Goal: Information Seeking & Learning: Check status

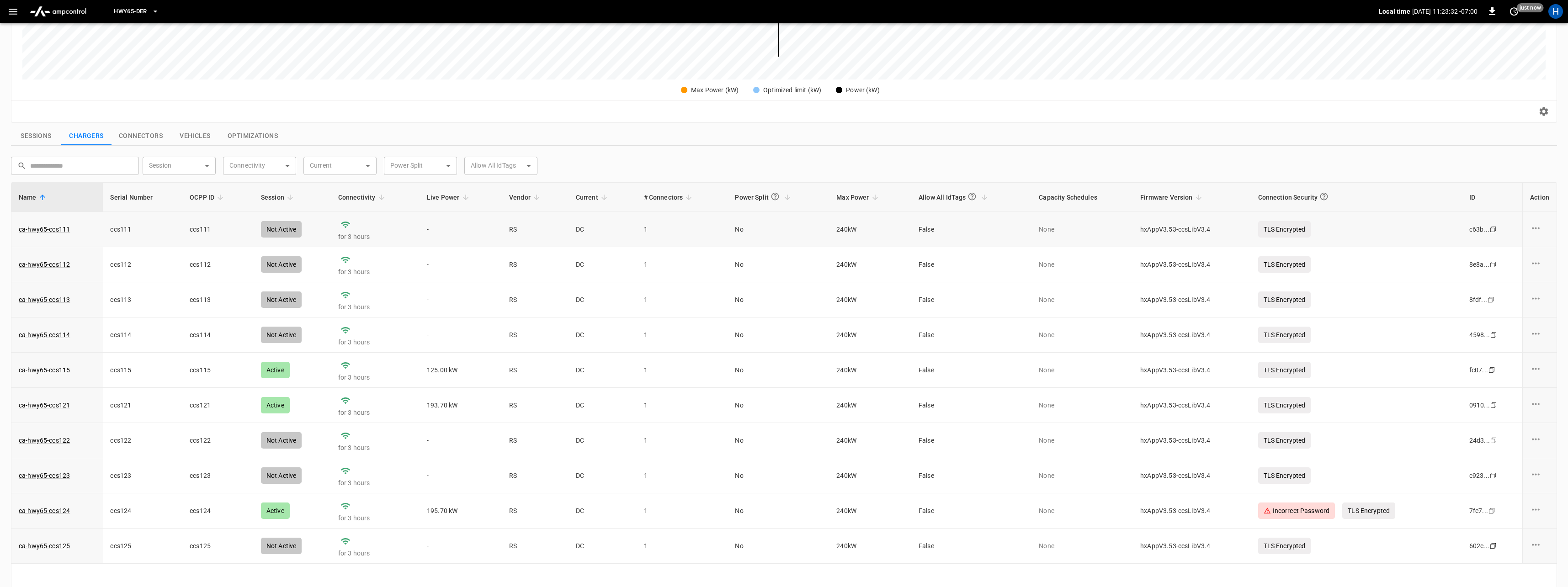
scroll to position [273, 0]
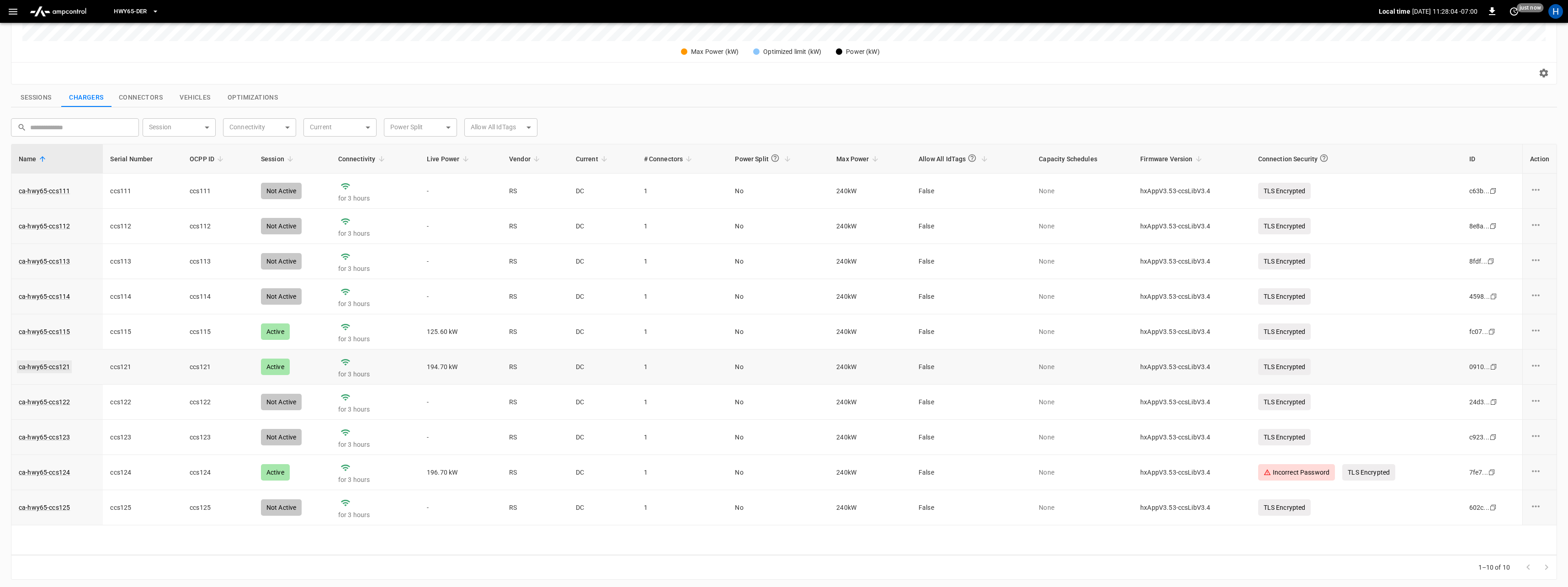
click at [46, 369] on link "ca-hwy65-ccs121" at bounding box center [44, 366] width 55 height 13
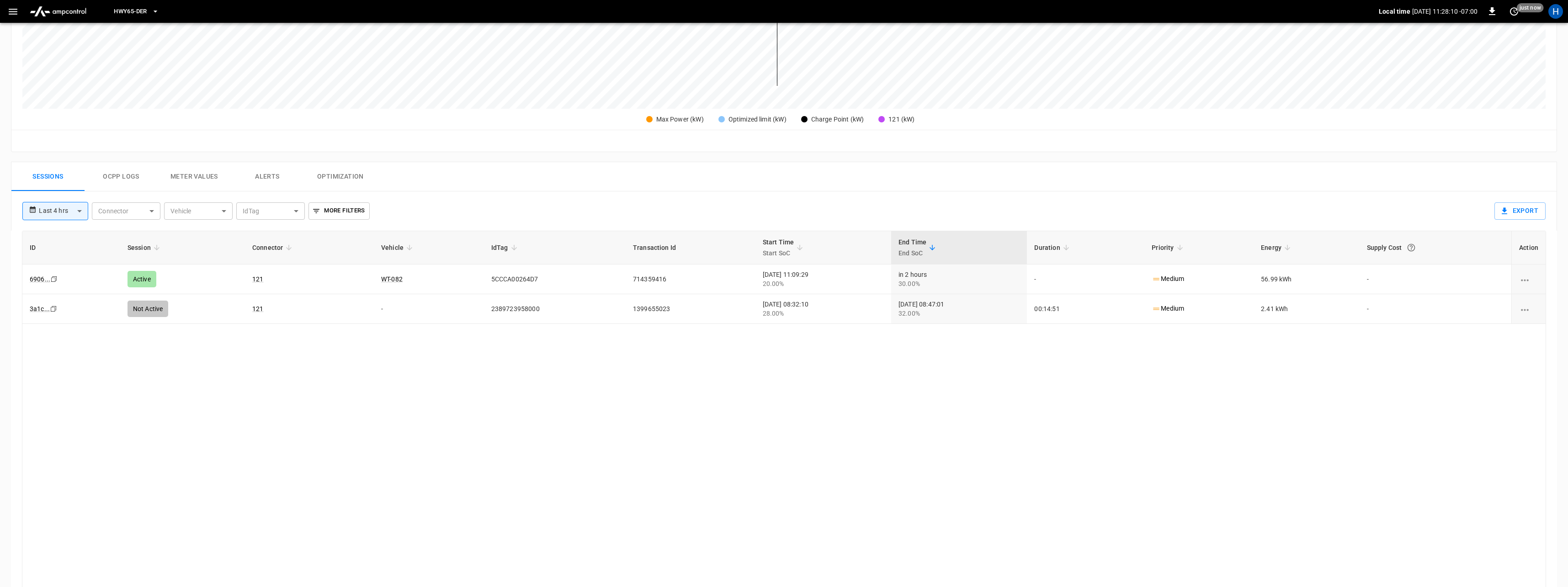
scroll to position [324, 0]
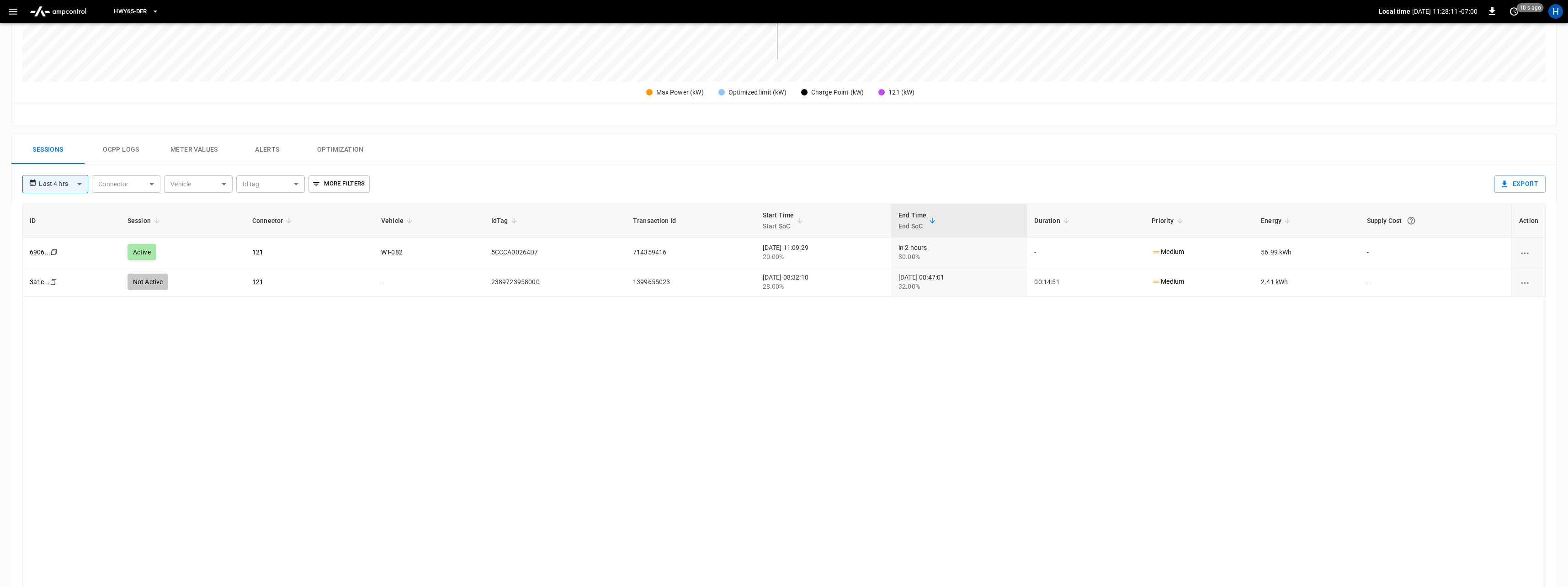
click at [127, 144] on button "Ocpp logs" at bounding box center [121, 150] width 73 height 29
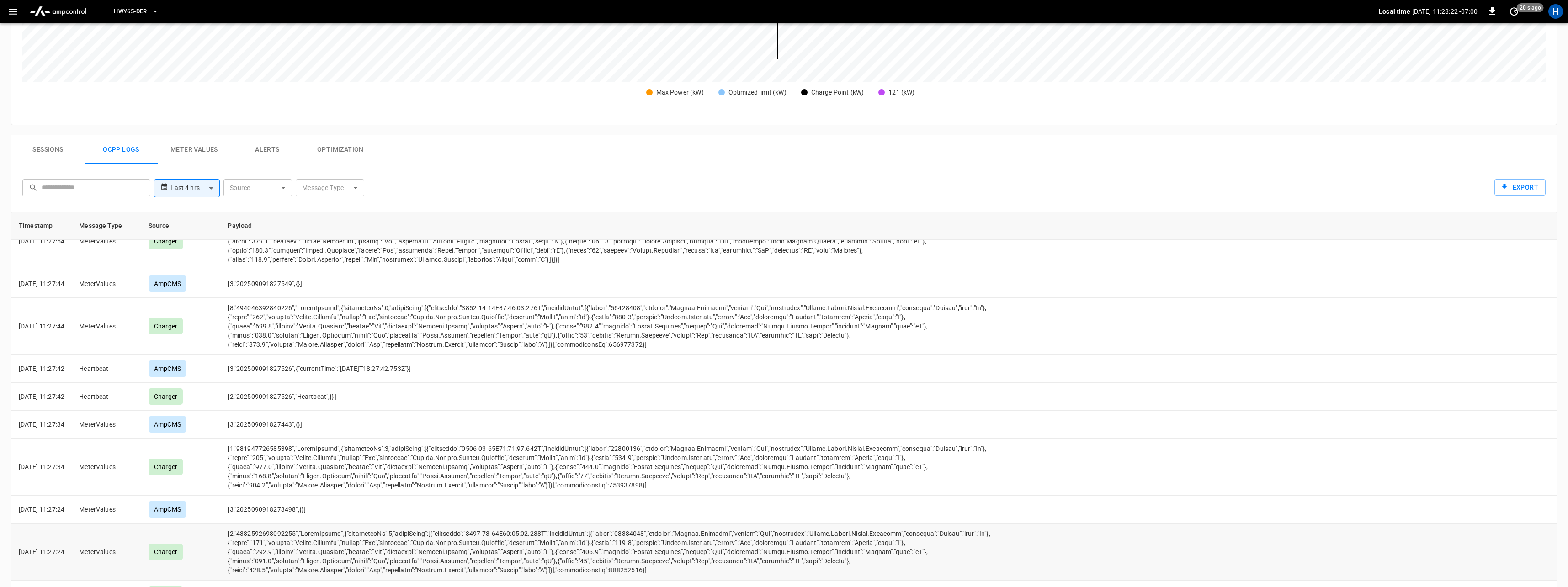
scroll to position [0, 0]
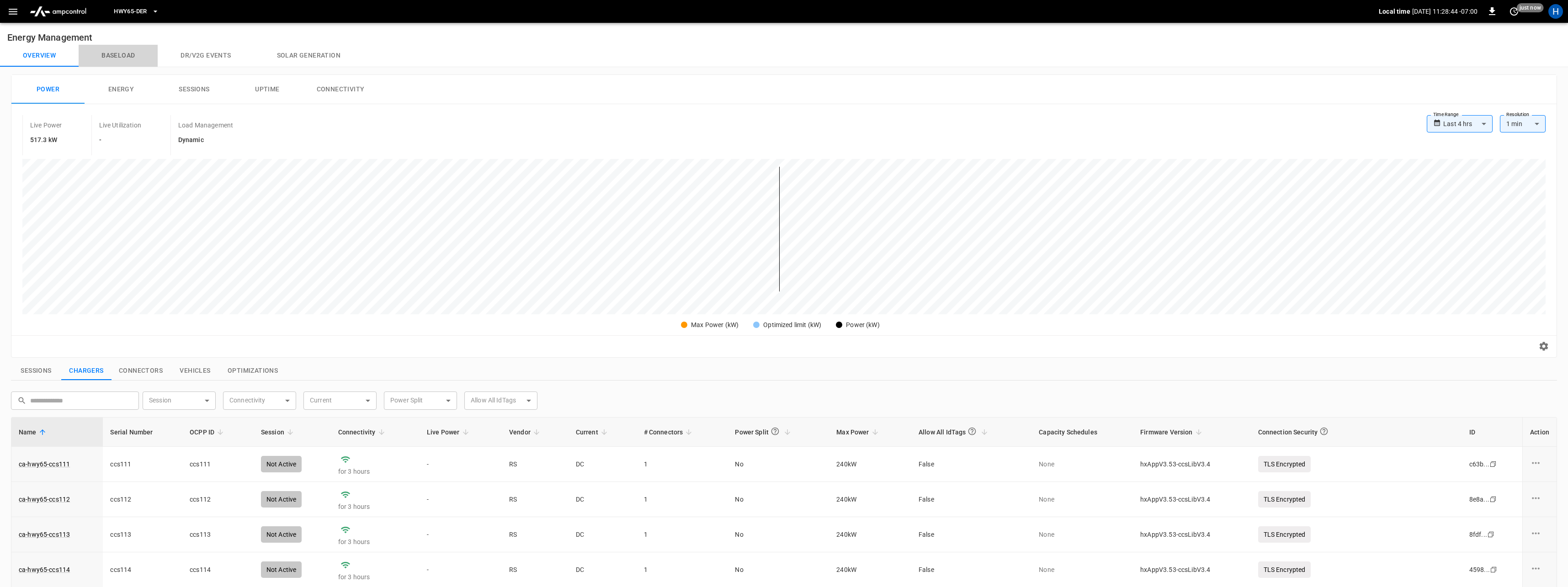
click at [131, 60] on button "Baseload" at bounding box center [118, 56] width 79 height 22
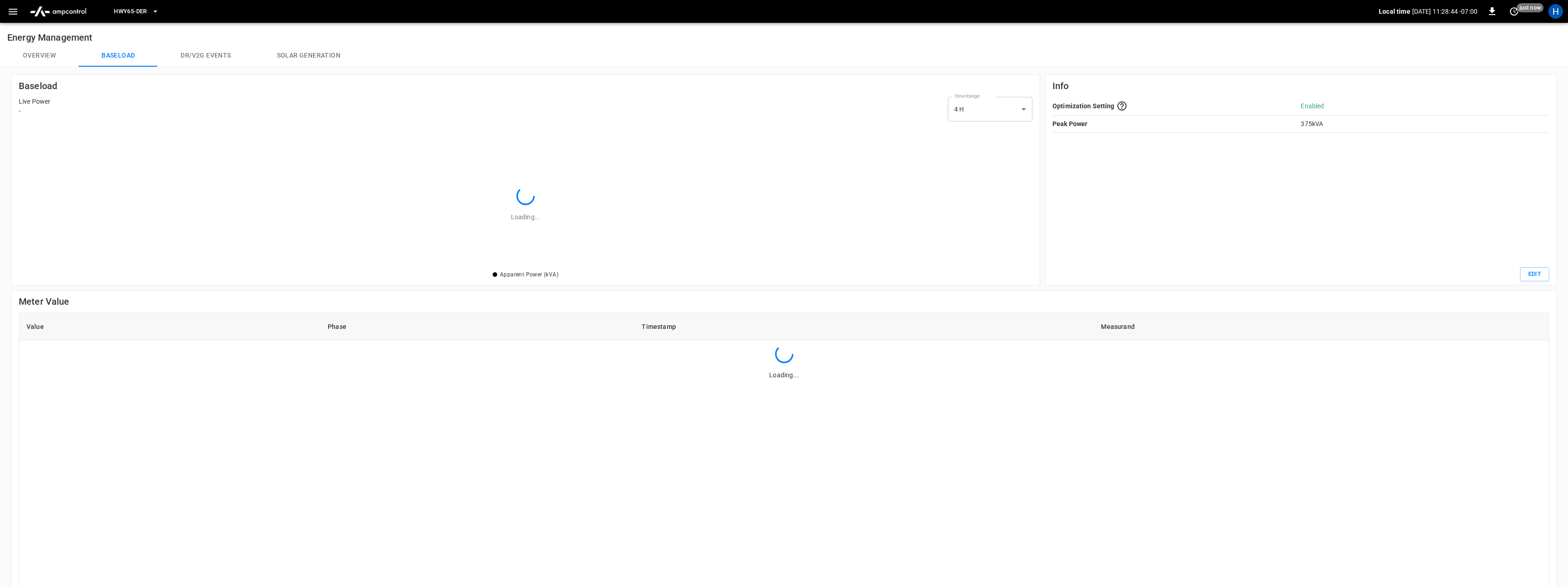
scroll to position [1, 1]
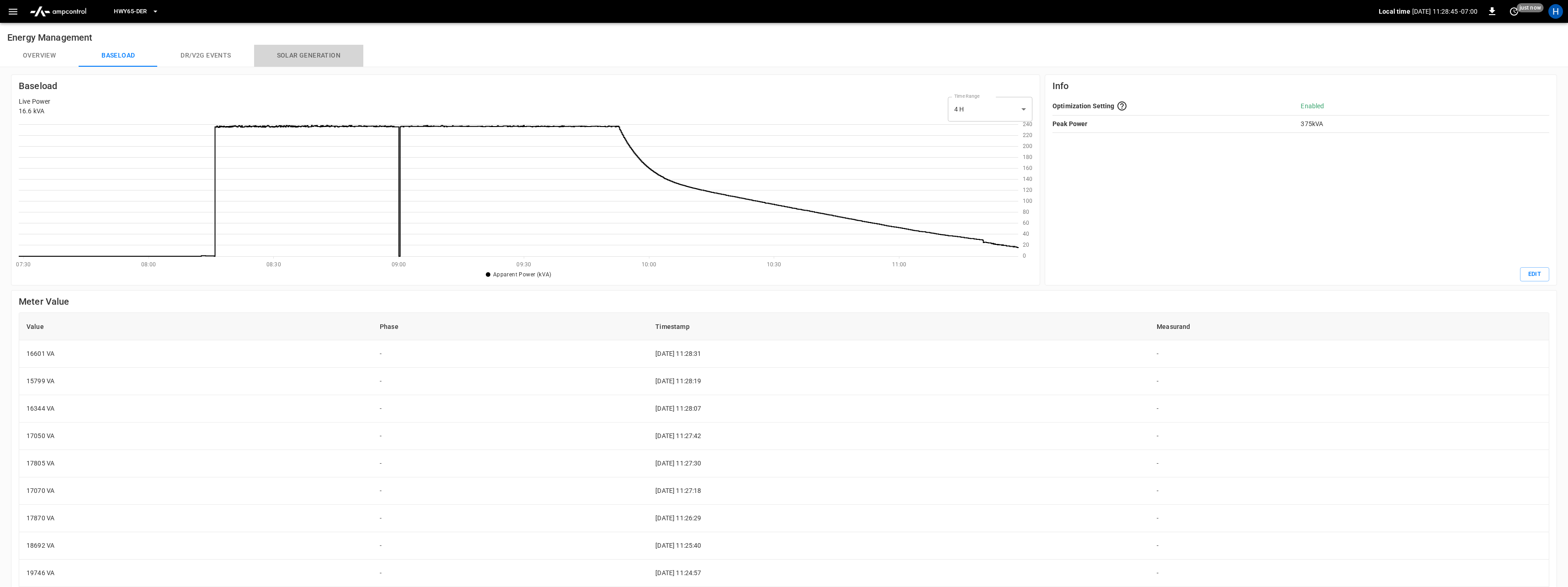
click at [293, 55] on button "Solar generation" at bounding box center [308, 56] width 109 height 22
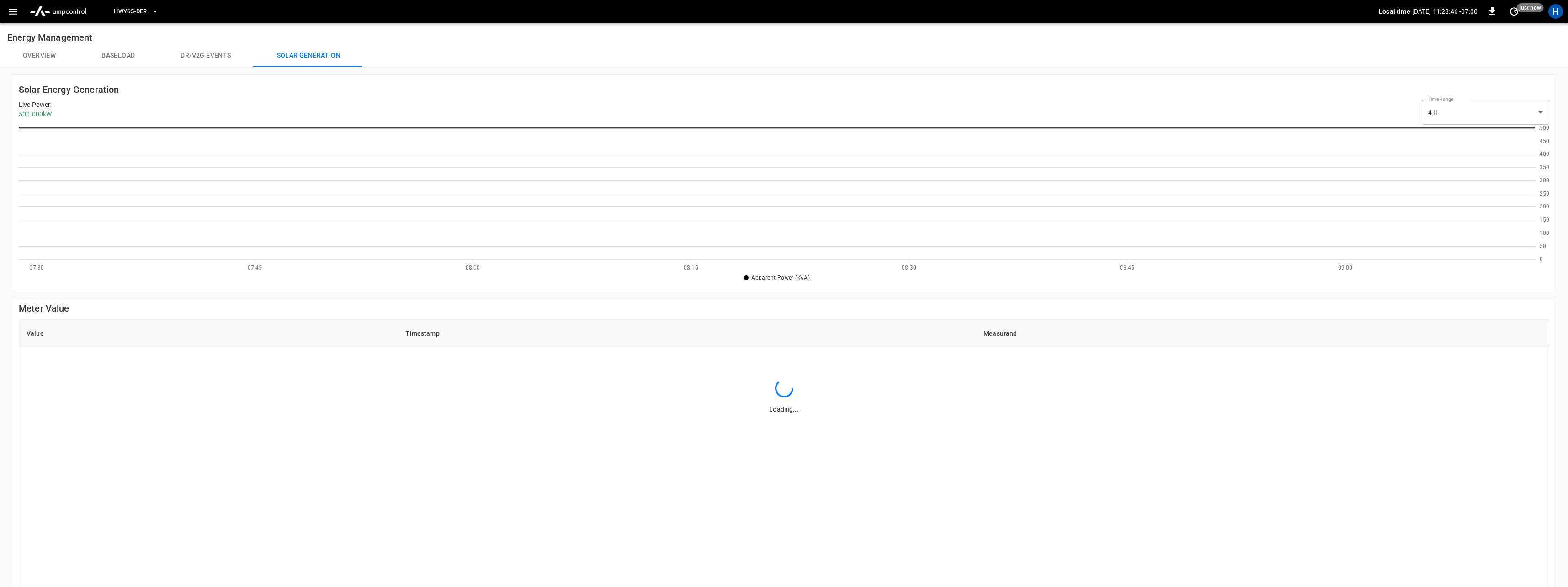
scroll to position [132, 1516]
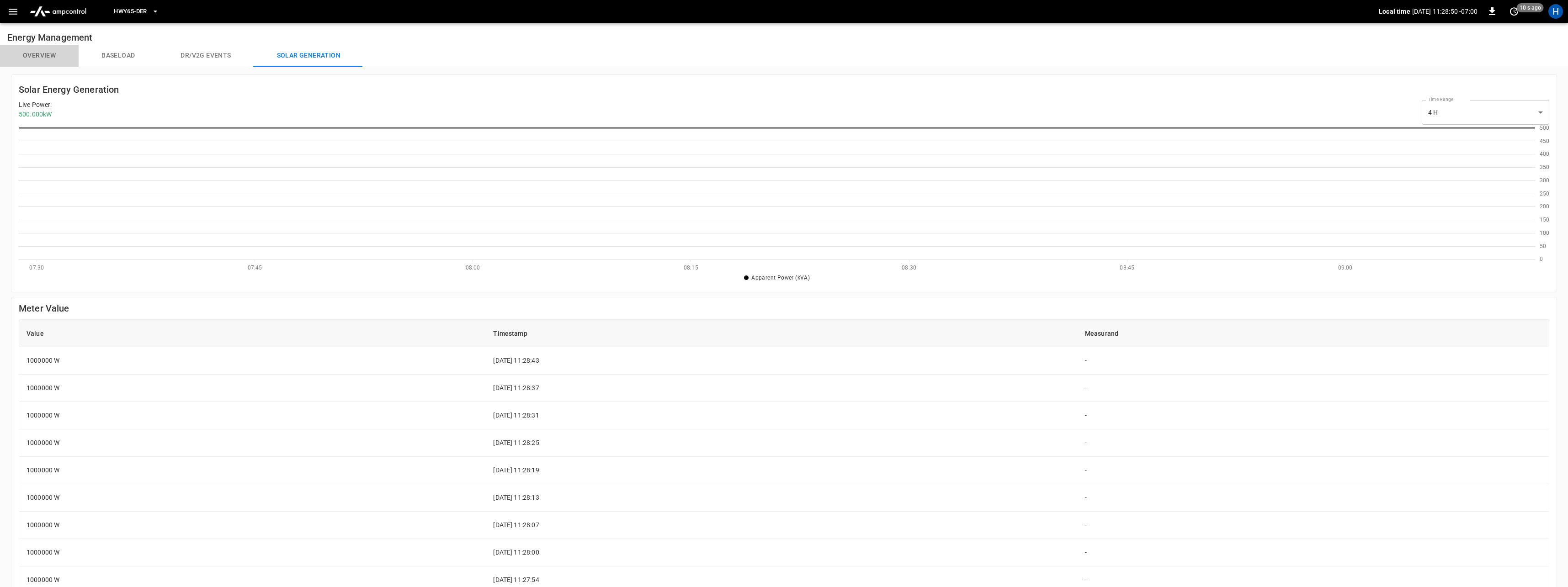
click at [37, 52] on button "Overview" at bounding box center [39, 56] width 79 height 22
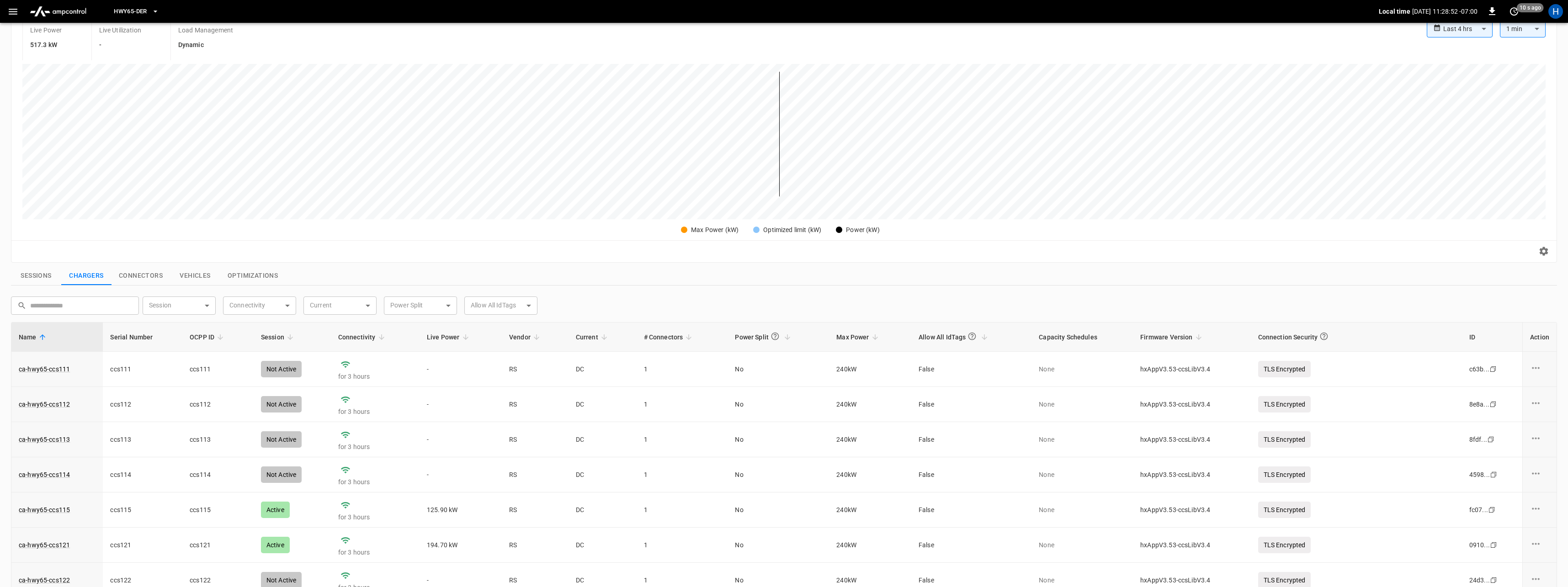
scroll to position [273, 0]
